Goal: Information Seeking & Learning: Learn about a topic

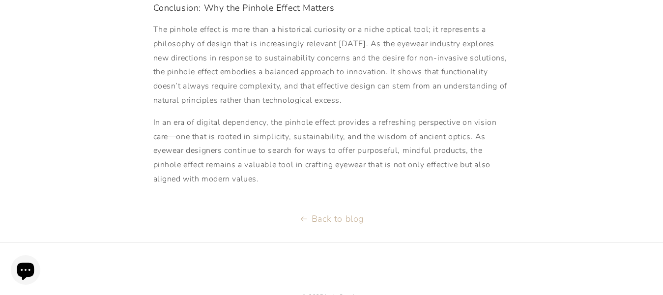
scroll to position [1587, 0]
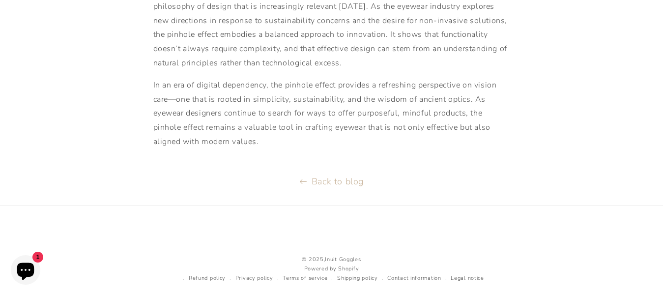
click at [352, 173] on link "Back to blog" at bounding box center [331, 181] width 663 height 16
